Goal: Information Seeking & Learning: Learn about a topic

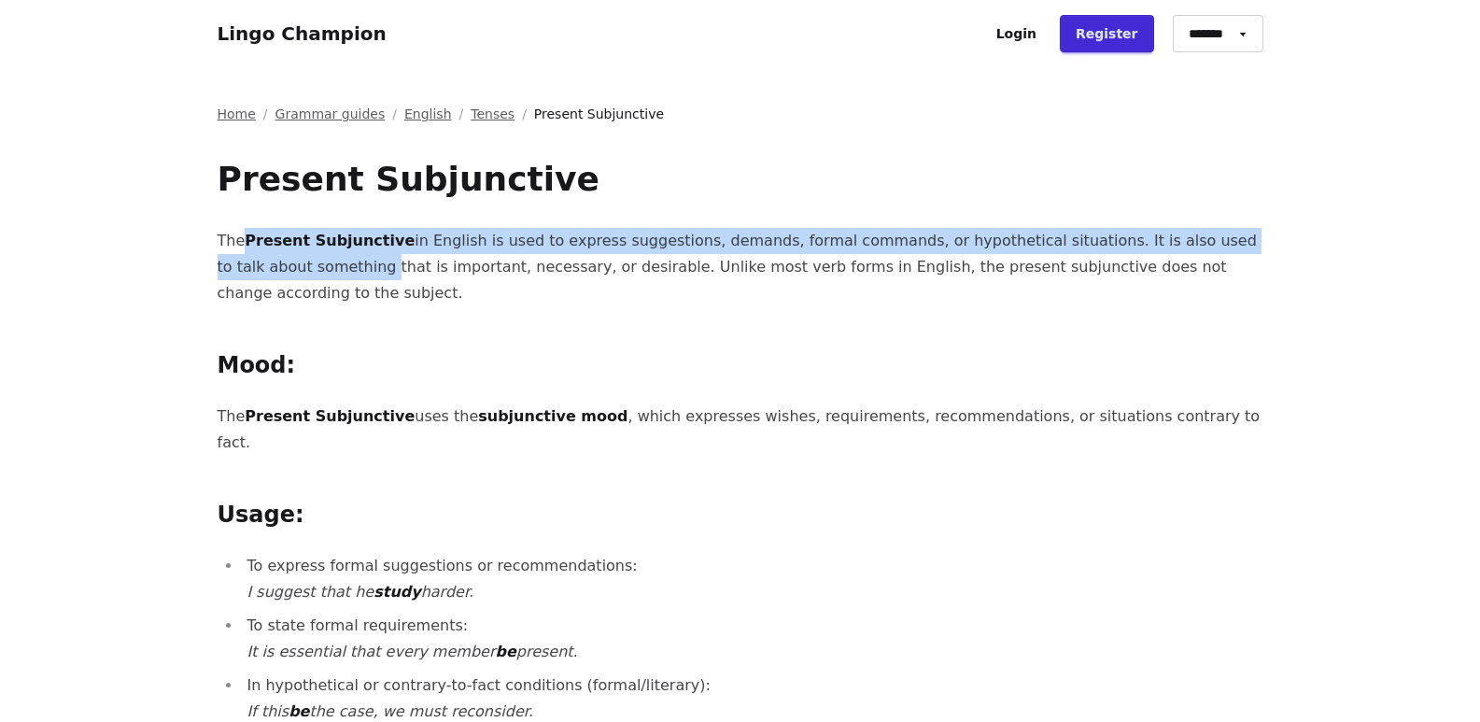
drag, startPoint x: 289, startPoint y: 262, endPoint x: 239, endPoint y: 243, distance: 53.2
click at [239, 243] on p "The Present Subjunctive in English is used to express suggestions, demands, for…" at bounding box center [741, 267] width 1046 height 78
drag, startPoint x: 1237, startPoint y: 272, endPoint x: 224, endPoint y: 182, distance: 1017.1
copy div "Present Subjunctive The Present Subjunctive in English is used to express sugge…"
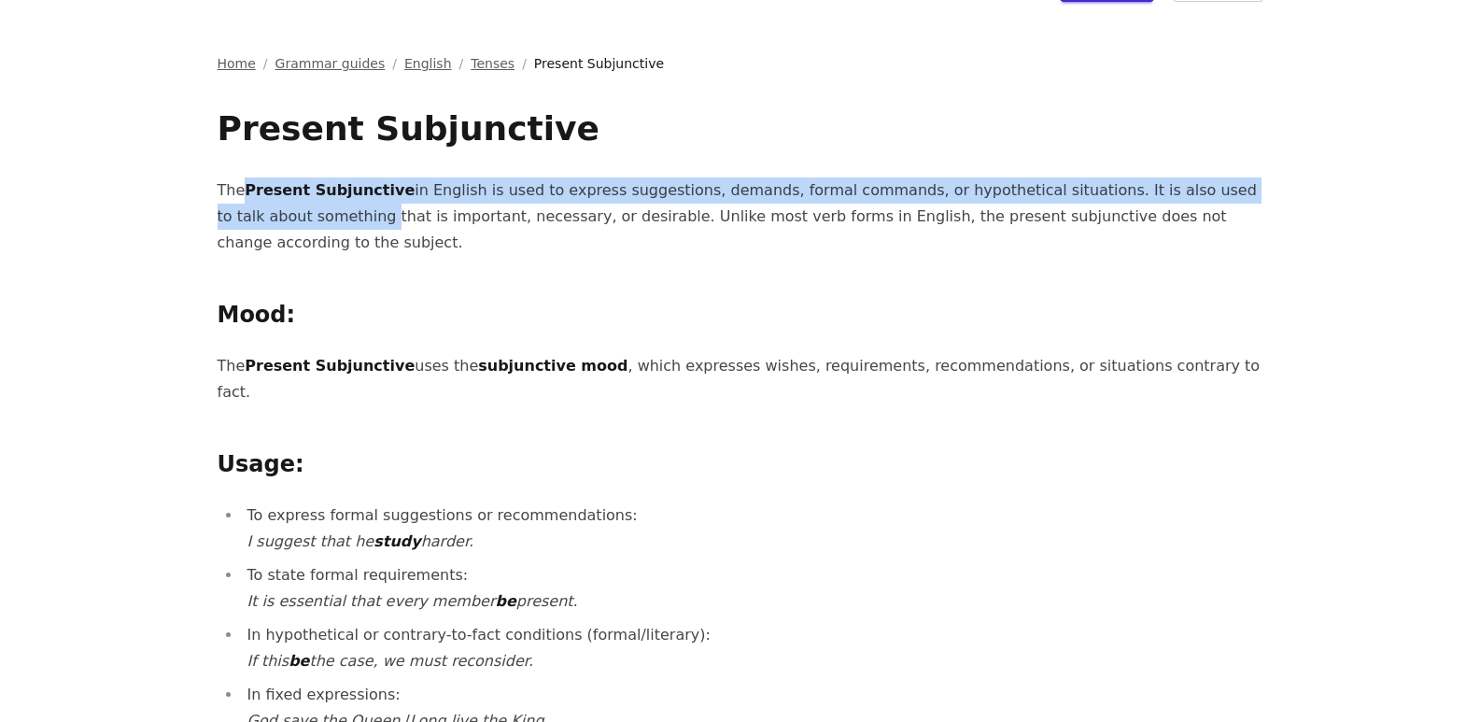
scroll to position [93, 0]
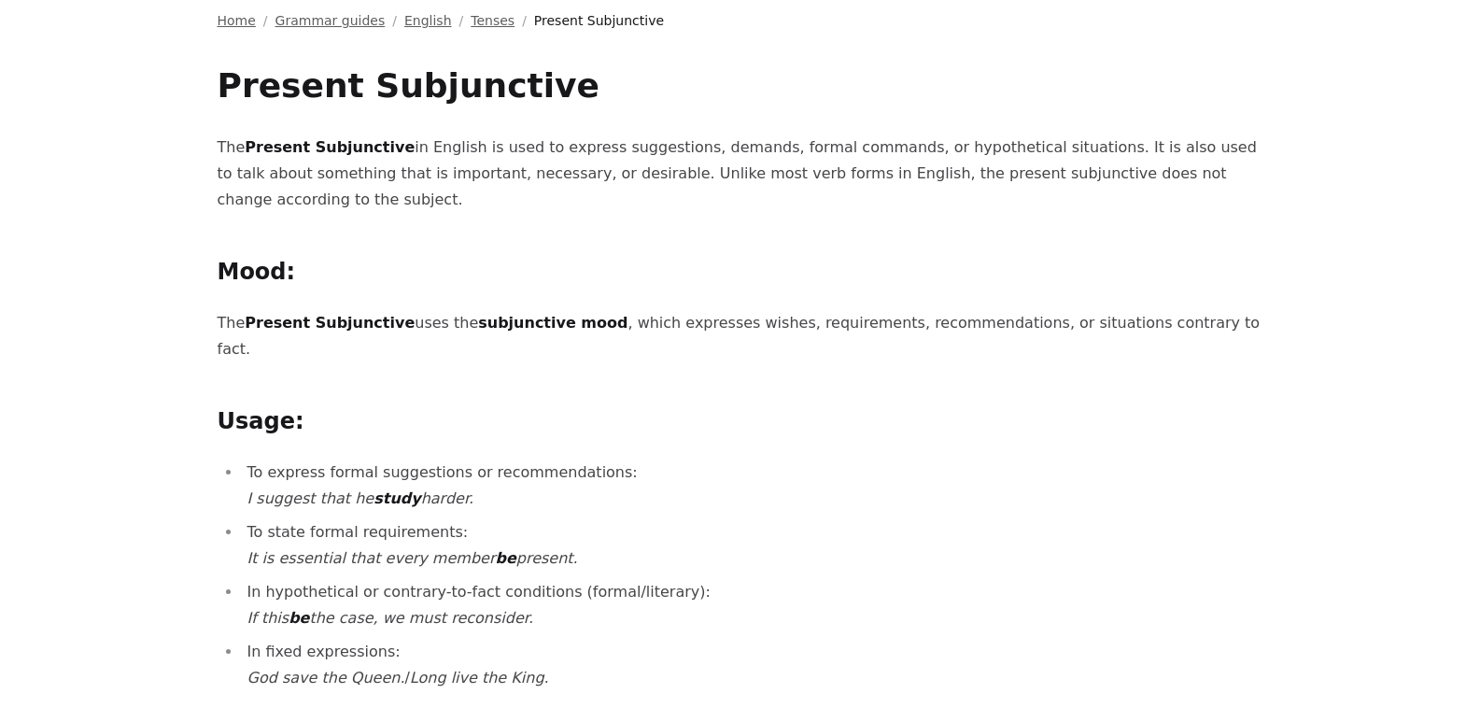
click at [279, 314] on strong "Present Subjunctive" at bounding box center [330, 323] width 170 height 18
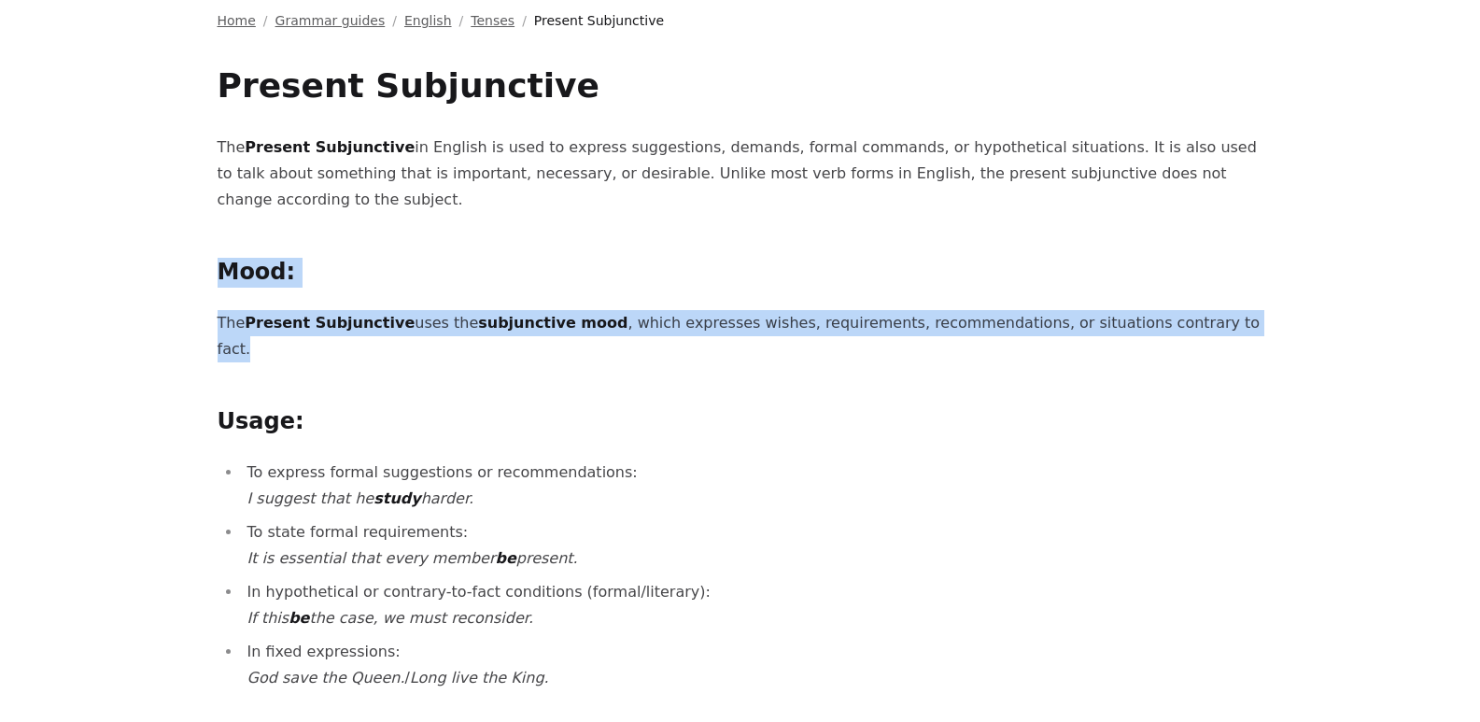
drag, startPoint x: 219, startPoint y: 246, endPoint x: 1144, endPoint y: 308, distance: 927.5
copy div "Mood: The Present Subjunctive uses the subjunctive mood , which expresses wishe…"
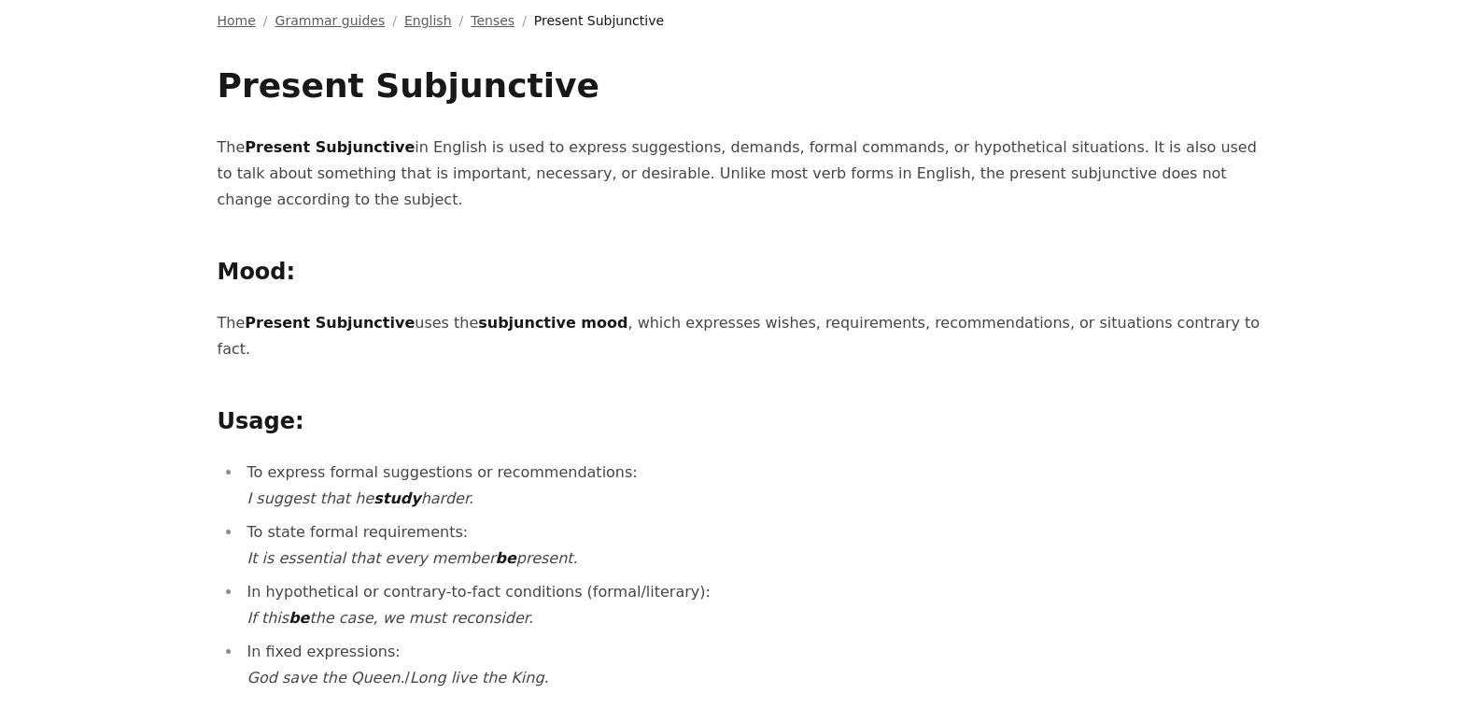
click at [478, 520] on ul "To express formal suggestions or recommendations: I suggest that he study harde…" at bounding box center [741, 575] width 1046 height 232
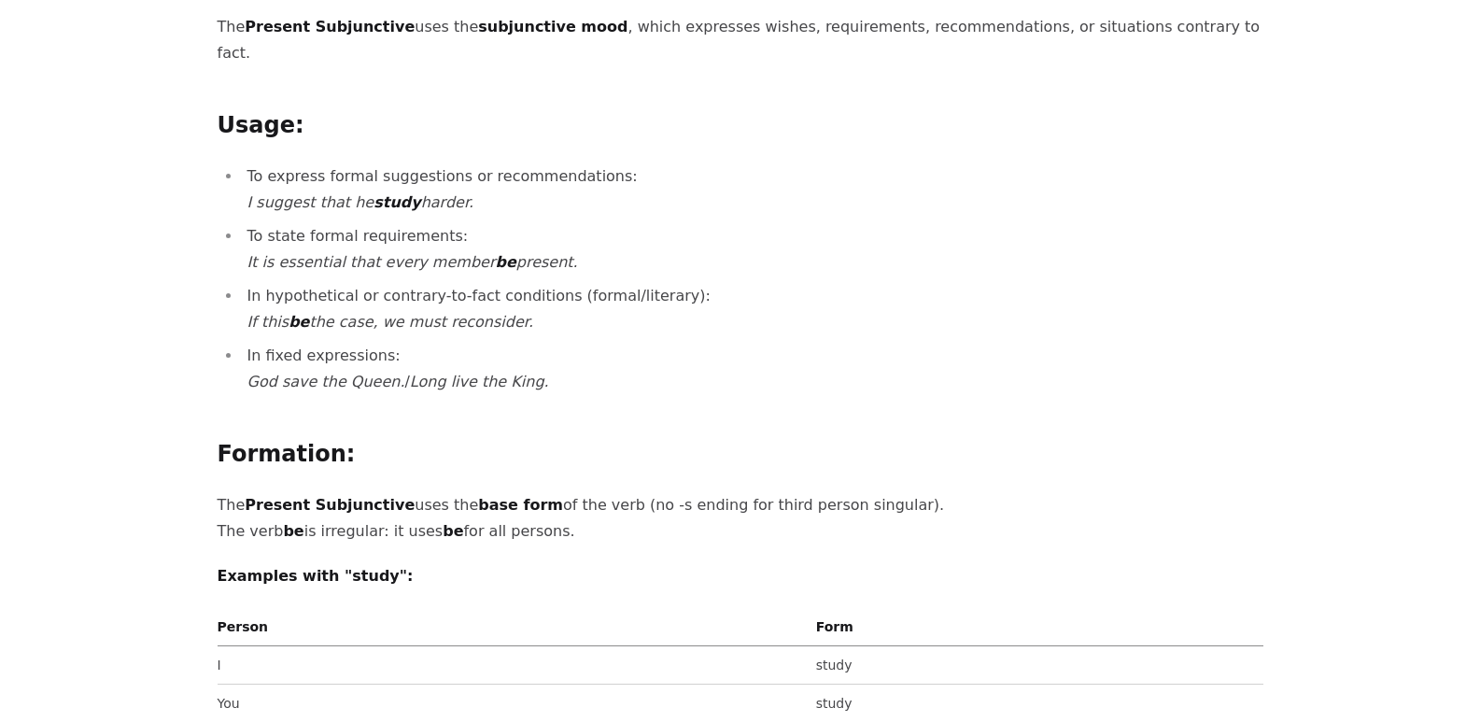
scroll to position [280, 0]
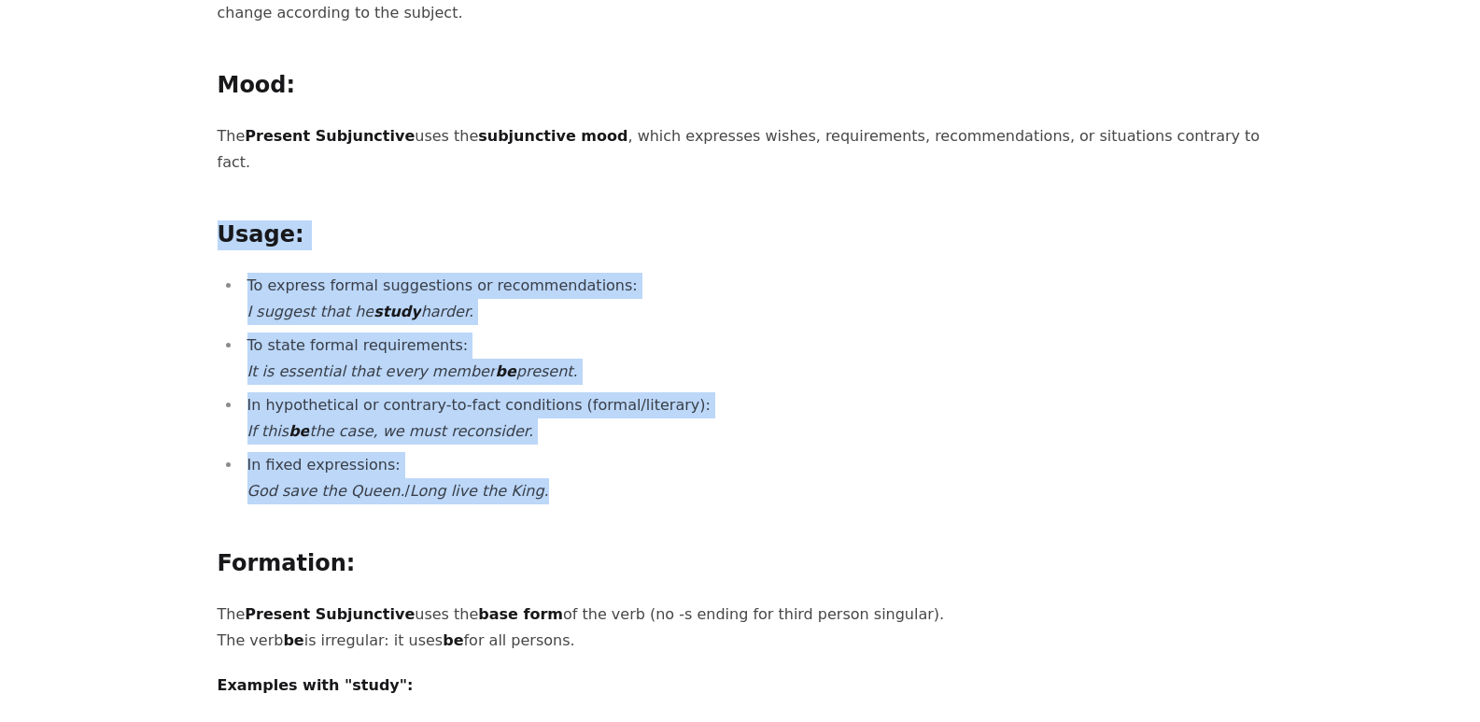
drag, startPoint x: 219, startPoint y: 182, endPoint x: 517, endPoint y: 441, distance: 394.5
copy div "Usage: To express formal suggestions or recommendations: I suggest that he stud…"
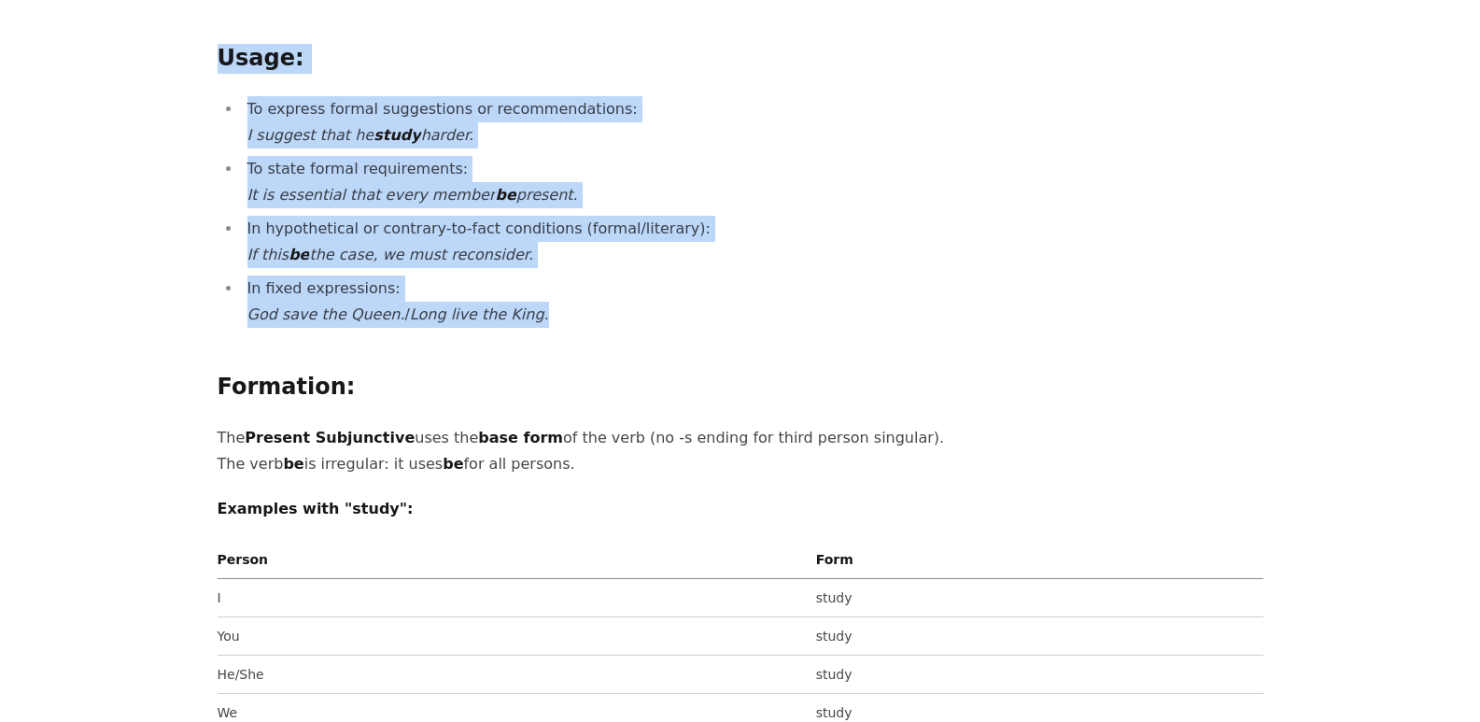
scroll to position [467, 0]
